Goal: Task Accomplishment & Management: Complete application form

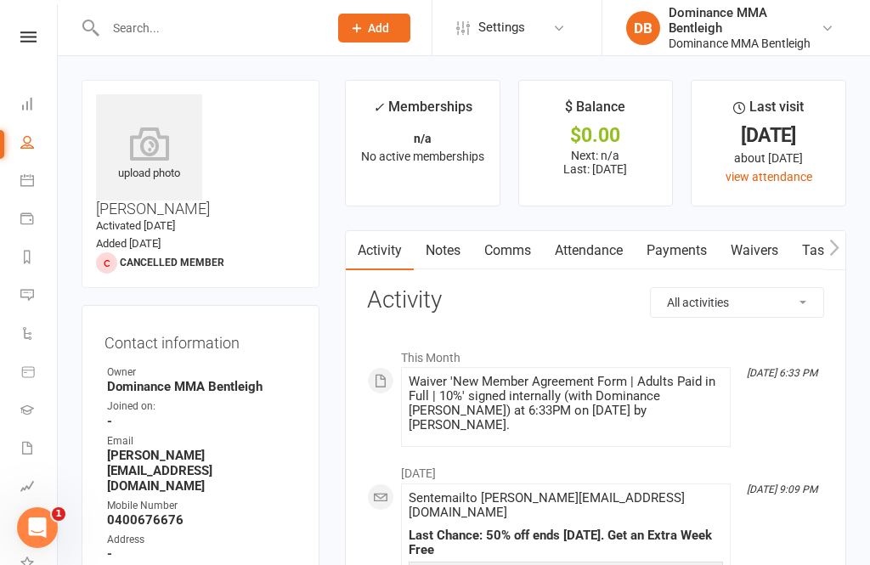
click at [19, 28] on nav "Clubworx Dashboard People Calendar Payments Reports Messages Automations Produc…" at bounding box center [29, 286] width 58 height 565
click at [48, 41] on link at bounding box center [28, 36] width 60 height 11
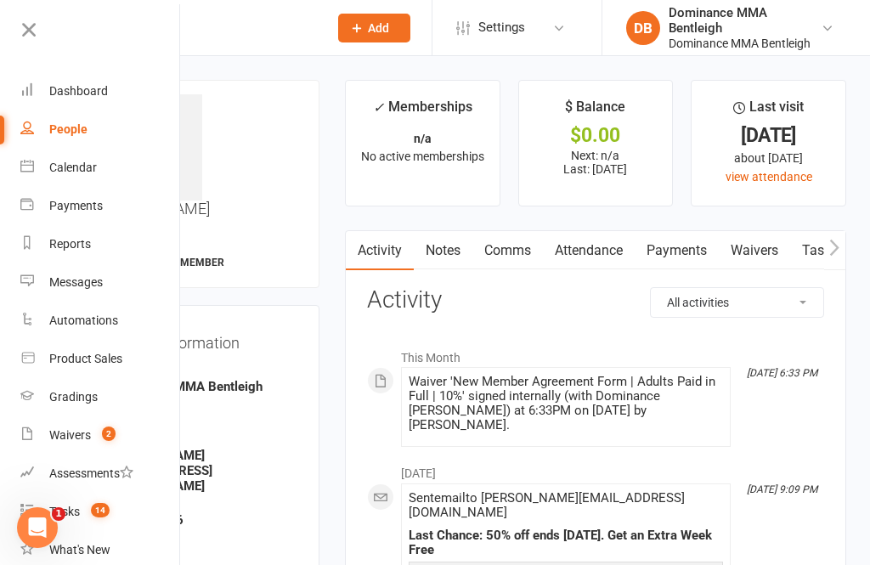
click at [89, 445] on link "Waivers 2" at bounding box center [100, 435] width 161 height 38
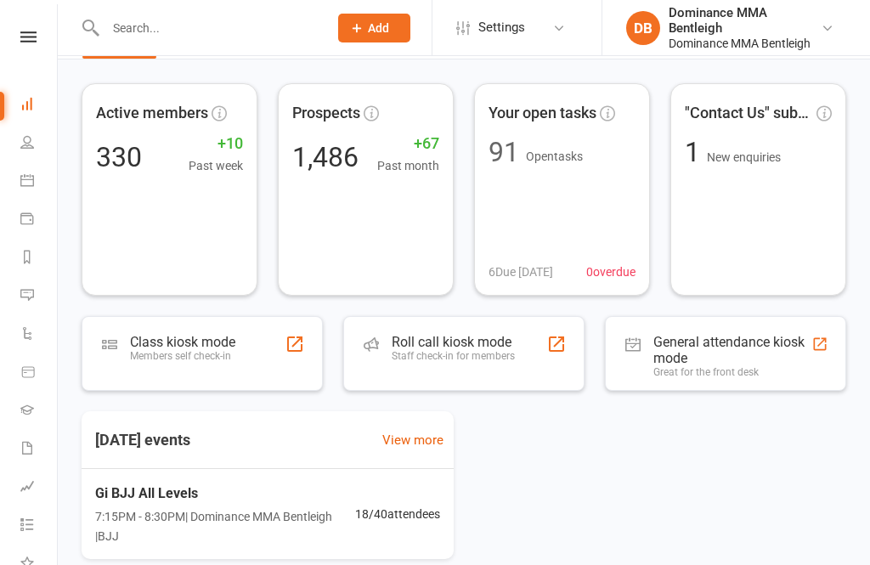
scroll to position [55, 0]
click at [368, 37] on button "Add" at bounding box center [374, 28] width 72 height 29
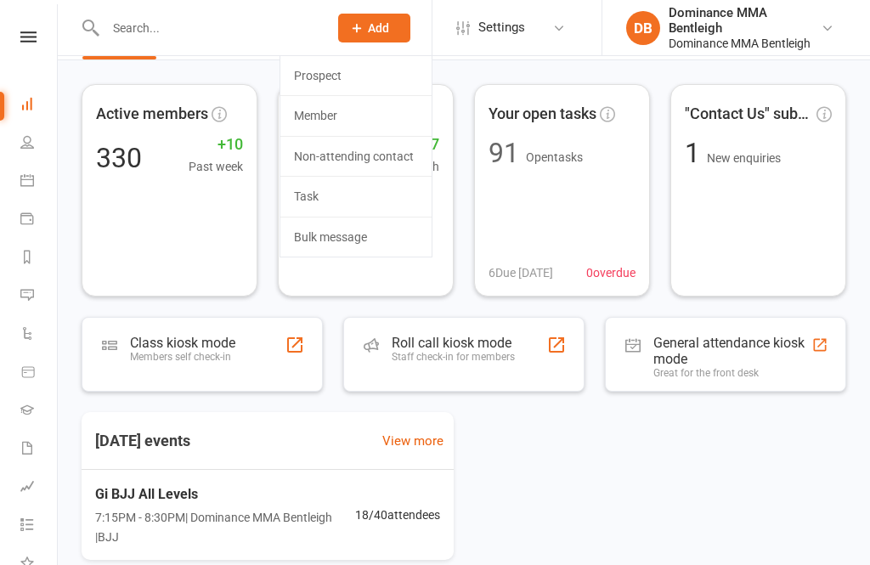
click at [360, 118] on link "Member" at bounding box center [355, 115] width 151 height 39
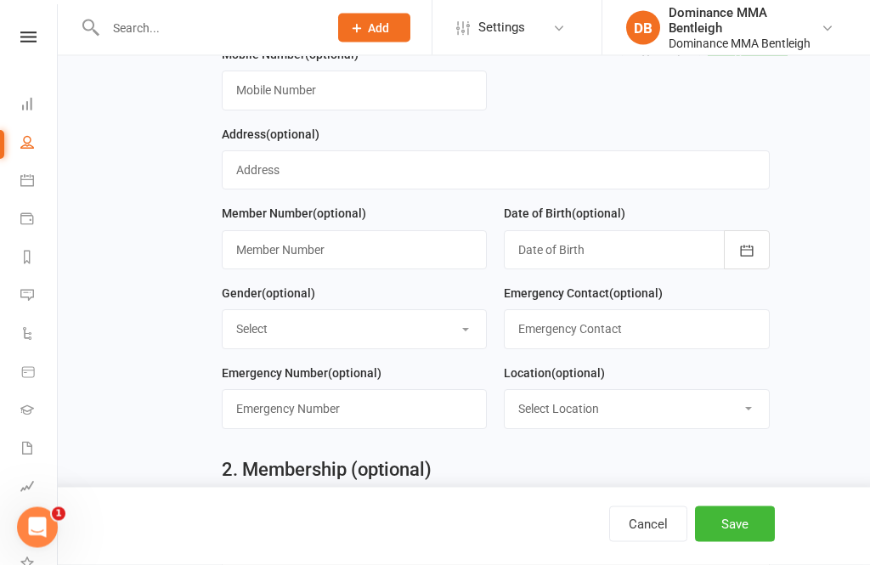
scroll to position [284, 0]
click at [34, 39] on icon at bounding box center [28, 36] width 16 height 11
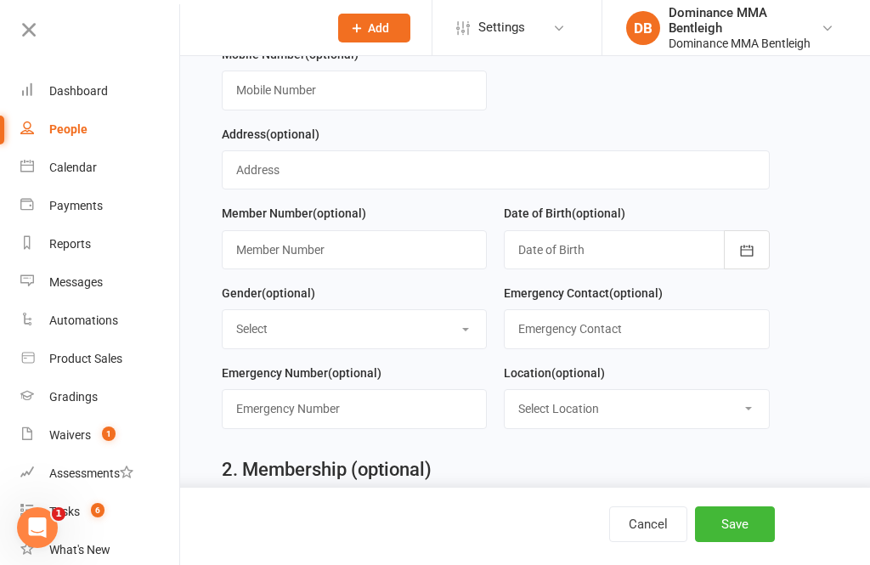
click at [118, 93] on link "Dashboard" at bounding box center [100, 91] width 161 height 38
